Goal: Information Seeking & Learning: Learn about a topic

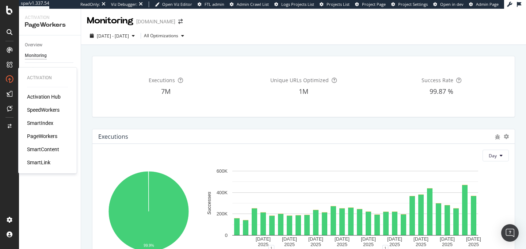
click at [43, 109] on div "SpeedWorkers" at bounding box center [43, 109] width 33 height 7
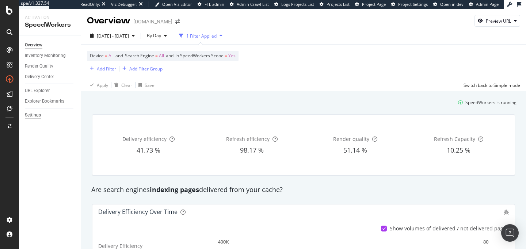
click at [33, 113] on div "Settings" at bounding box center [33, 115] width 16 height 8
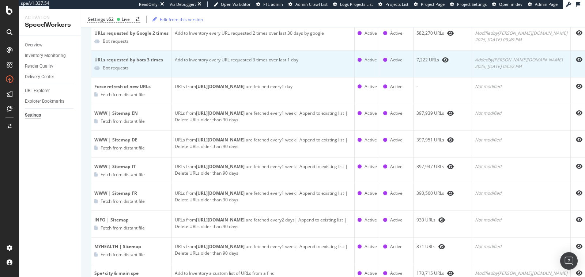
scroll to position [255, 0]
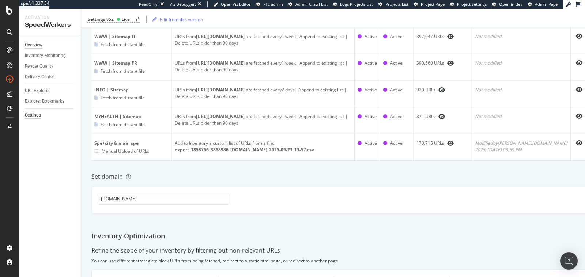
click at [34, 43] on div "Overview" at bounding box center [34, 45] width 18 height 8
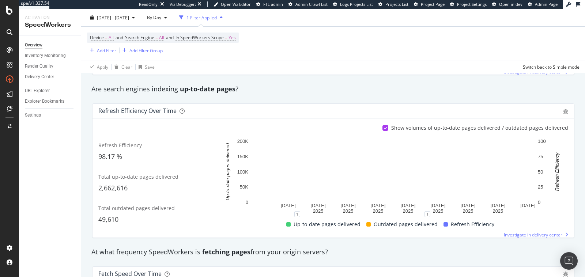
scroll to position [266, 0]
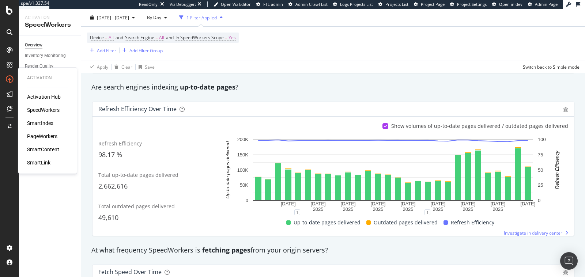
click at [39, 127] on div "SmartIndex" at bounding box center [40, 122] width 26 height 7
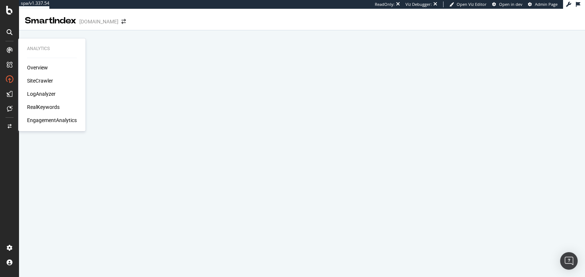
click at [47, 106] on div "RealKeywords" at bounding box center [43, 106] width 33 height 7
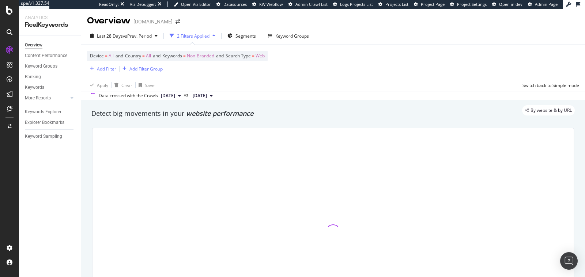
click at [104, 71] on div "Add Filter" at bounding box center [106, 69] width 19 height 6
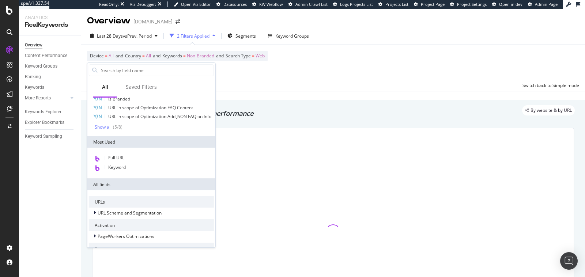
scroll to position [63, 0]
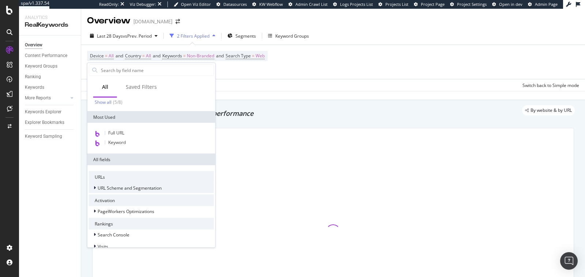
click at [155, 190] on div "URL Scheme and Segmentation" at bounding box center [130, 188] width 64 height 6
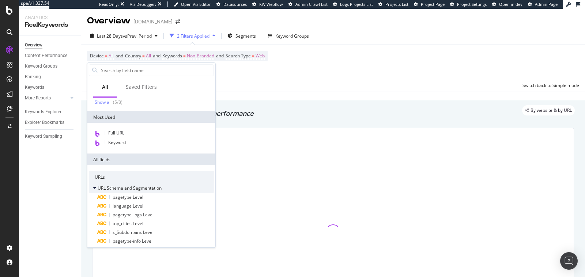
click at [149, 189] on span "URL Scheme and Segmentation" at bounding box center [130, 188] width 64 height 6
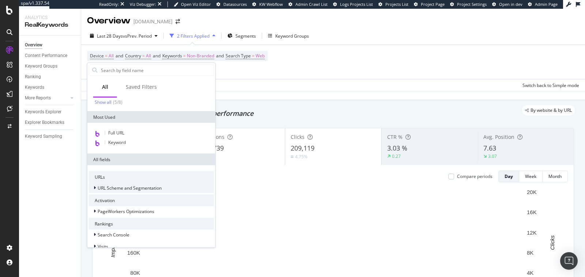
scroll to position [99, 0]
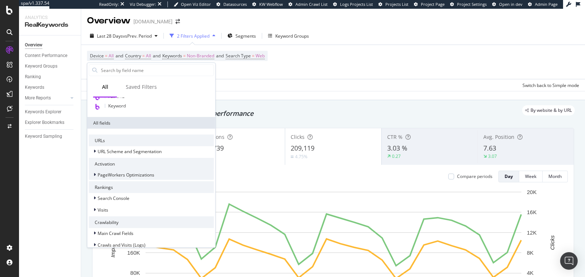
click at [152, 173] on span "PageWorkers Optimizations" at bounding box center [126, 175] width 57 height 6
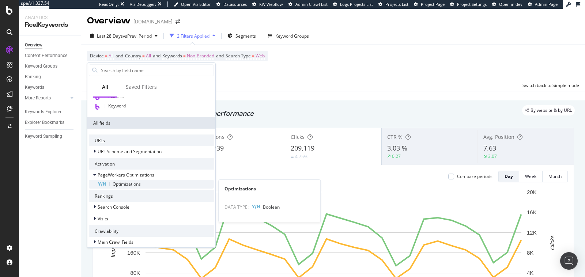
click at [149, 182] on div "Optimizations" at bounding box center [156, 184] width 116 height 9
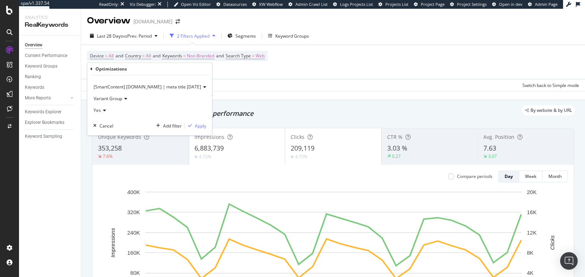
click at [193, 88] on span "[SmartContent] [DOMAIN_NAME] | meta title [DATE]" at bounding box center [147, 87] width 107 height 6
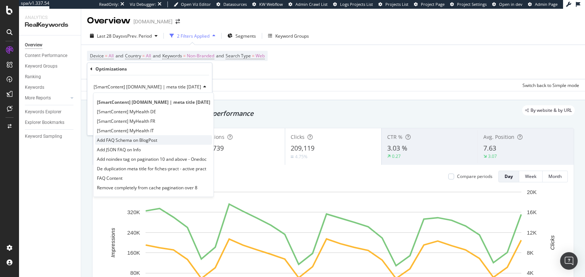
click at [140, 140] on span "Add FAQ Schema on BlogPost" at bounding box center [127, 140] width 60 height 6
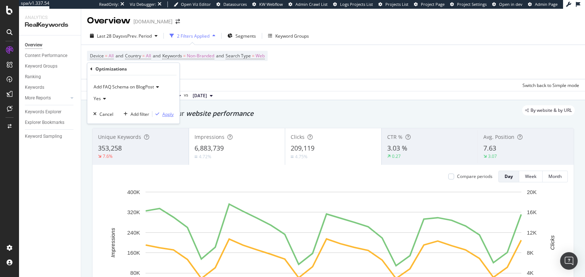
click at [161, 111] on div "Apply" at bounding box center [162, 114] width 21 height 7
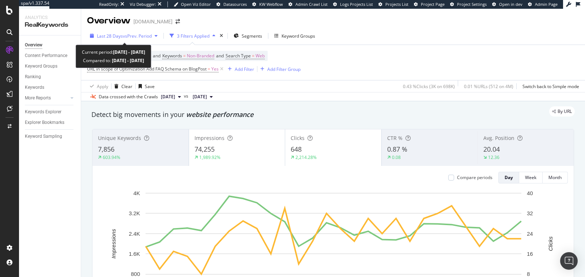
click at [137, 39] on div "Last 28 Days vs Prev. Period" at bounding box center [124, 36] width 55 height 6
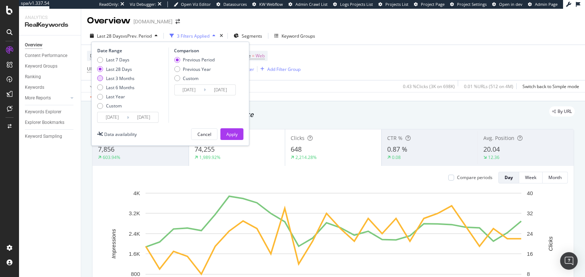
click at [120, 78] on div "Last 3 Months" at bounding box center [120, 78] width 28 height 6
type input "[DATE]"
click at [199, 73] on div "Previous Period Previous Year Custom" at bounding box center [194, 70] width 41 height 27
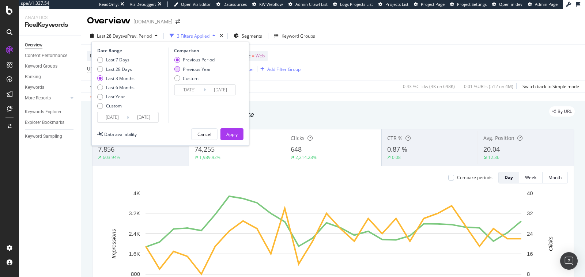
click at [198, 69] on div "Previous Year" at bounding box center [197, 69] width 28 height 6
type input "[DATE]"
click at [225, 127] on div "Date Range Last 7 Days Last 28 Days Last 3 Months Last 6 Months Last Year Custo…" at bounding box center [170, 94] width 158 height 104
click at [229, 133] on div "Apply" at bounding box center [231, 134] width 11 height 6
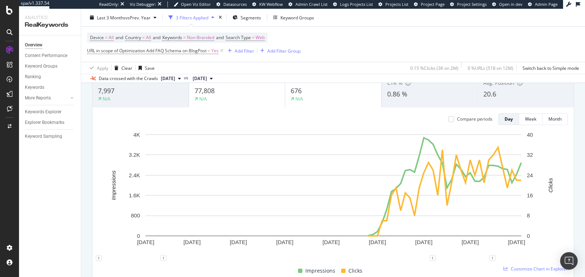
scroll to position [61, 0]
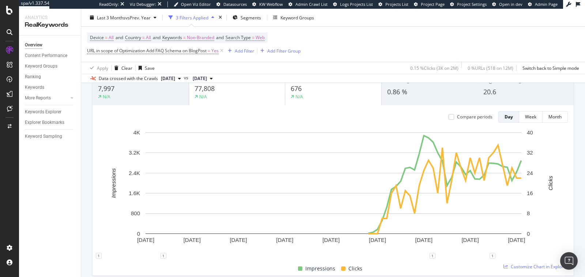
click at [190, 57] on div "Device = All and Country = All and Keywords = Non-Branded and Search Type = Web…" at bounding box center [333, 44] width 492 height 35
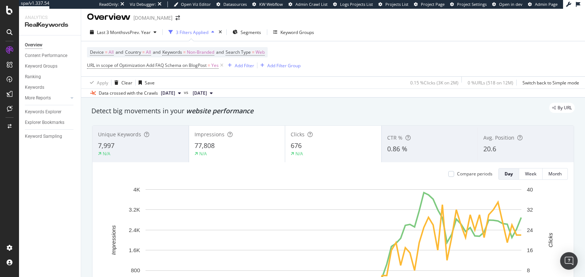
scroll to position [24, 0]
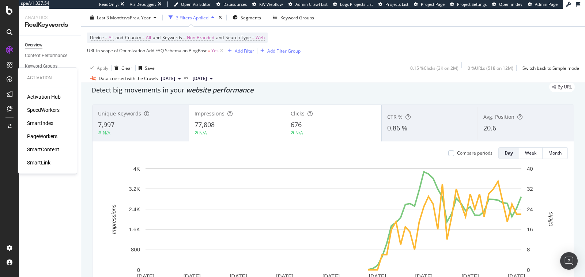
click at [38, 111] on div "SpeedWorkers" at bounding box center [43, 109] width 33 height 7
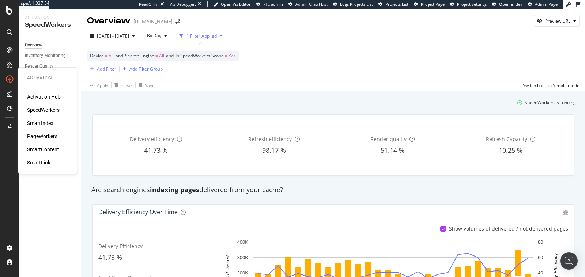
click at [46, 135] on div "PageWorkers" at bounding box center [42, 136] width 30 height 7
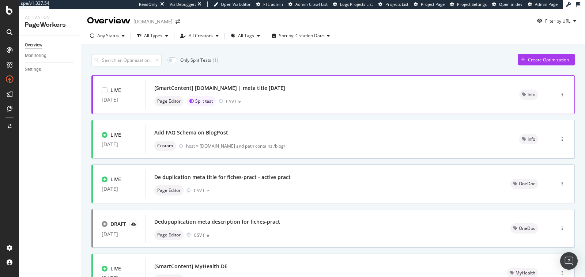
click at [320, 108] on div "[SmartContent] [DOMAIN_NAME] | meta title [DATE] Page Editor Split test CSV file" at bounding box center [327, 94] width 365 height 29
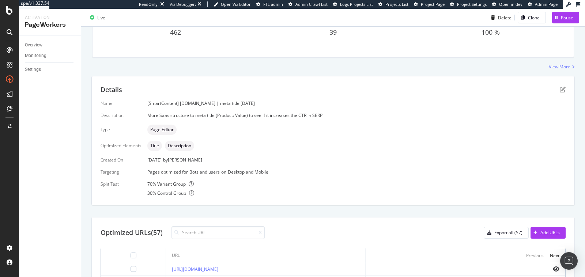
scroll to position [90, 0]
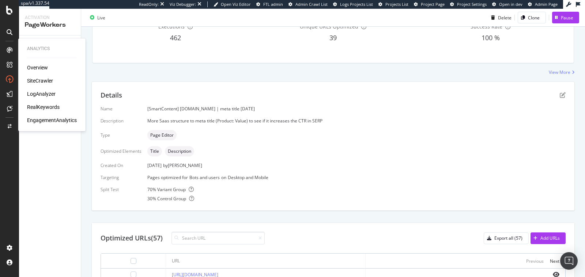
click at [45, 106] on div "RealKeywords" at bounding box center [43, 106] width 33 height 7
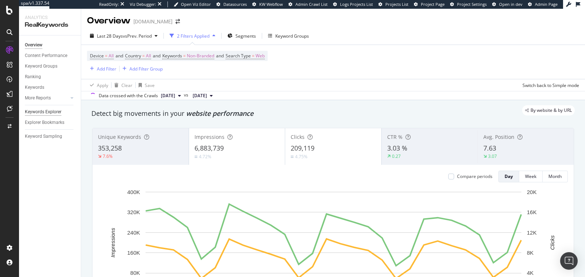
click at [54, 110] on div "Keywords Explorer" at bounding box center [43, 112] width 37 height 8
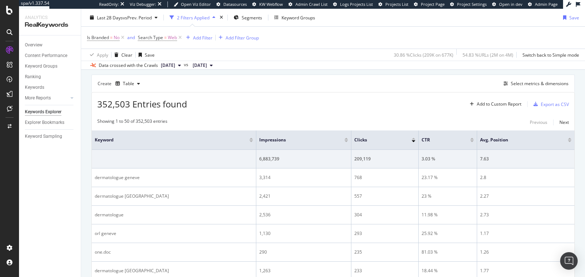
scroll to position [60, 0]
click at [323, 84] on div "Create Table Select metrics & dimensions" at bounding box center [332, 84] width 483 height 18
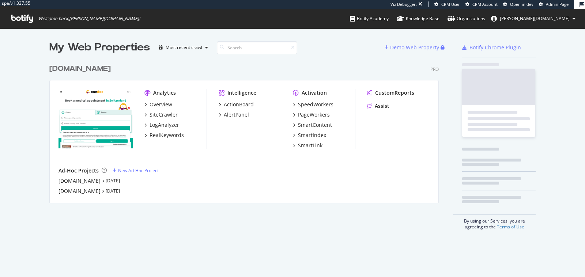
scroll to position [148, 395]
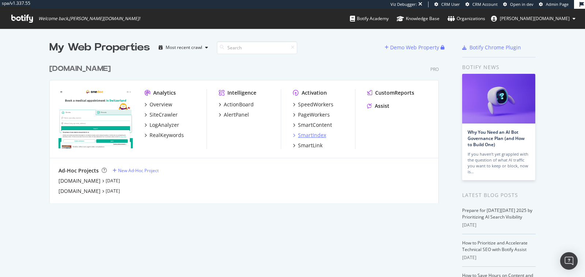
click at [309, 136] on div "SmartIndex" at bounding box center [312, 135] width 28 height 7
